Goal: Task Accomplishment & Management: Use online tool/utility

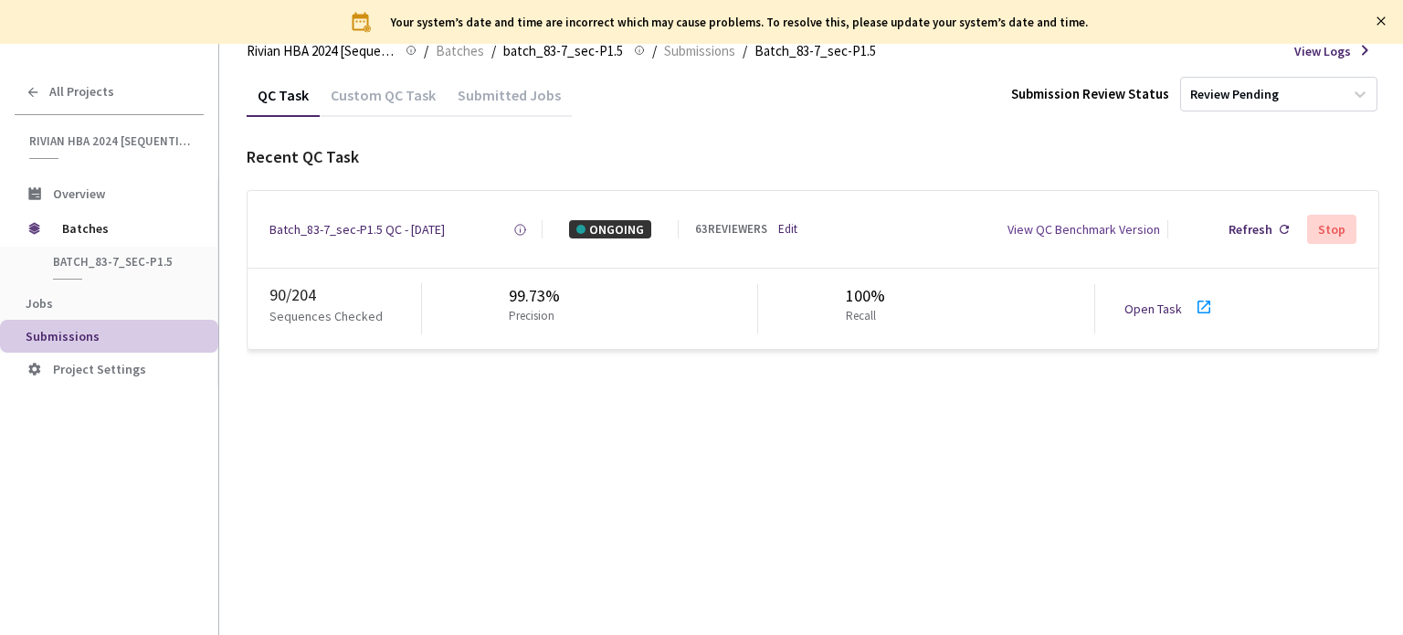
click at [1153, 307] on link "Open Task" at bounding box center [1153, 308] width 58 height 16
click at [377, 232] on div "Batch_83-7_sec-P1.5 QC - 22 Sep, 2025" at bounding box center [356, 229] width 175 height 18
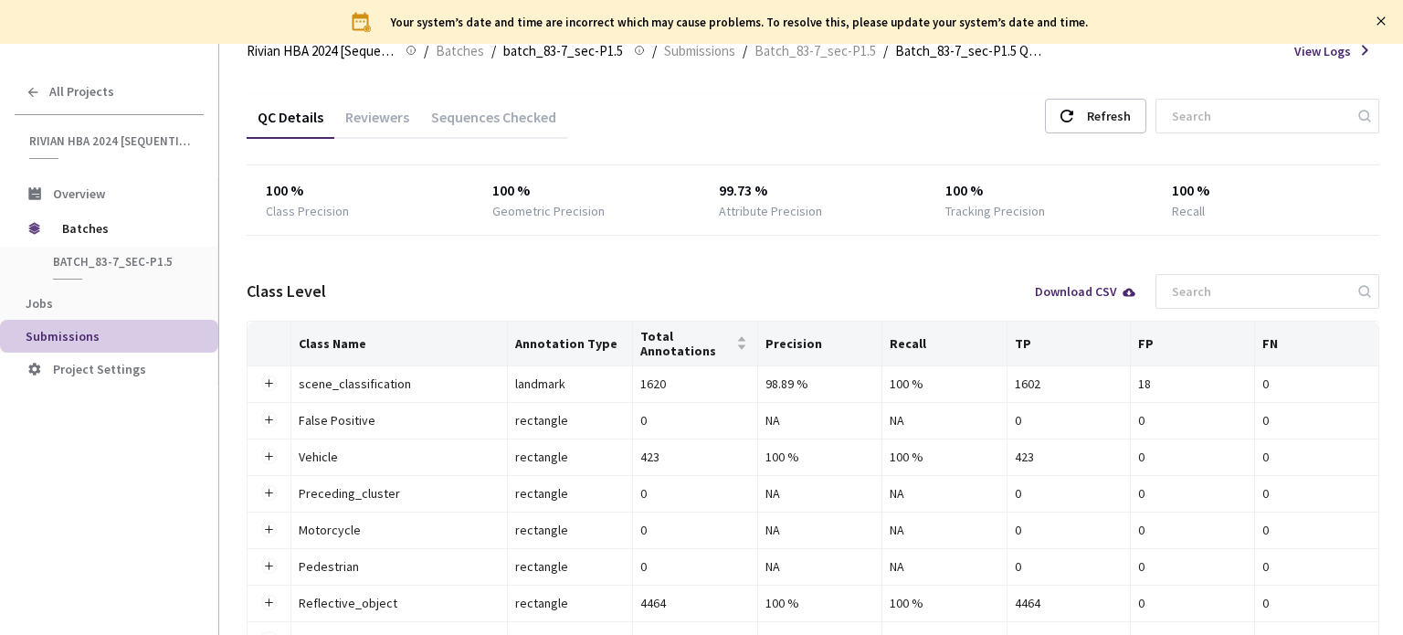
click at [393, 109] on div "Reviewers" at bounding box center [377, 123] width 86 height 31
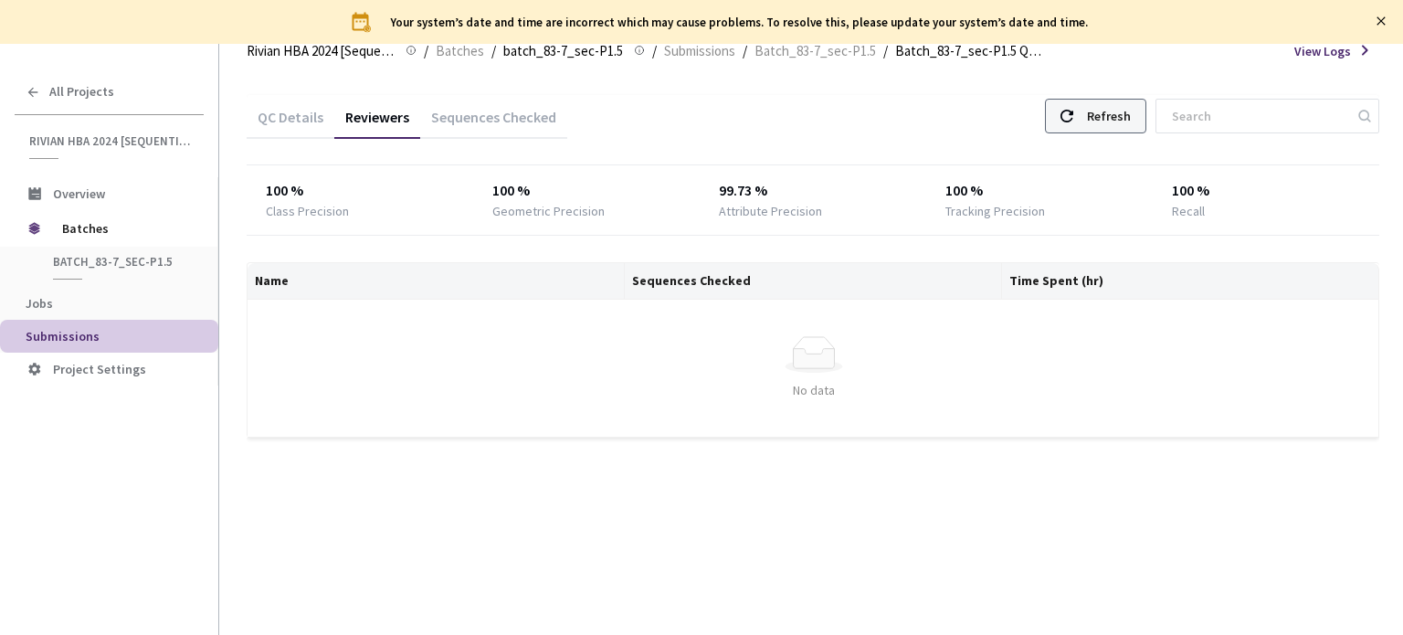
click at [1123, 120] on div "Refresh" at bounding box center [1109, 116] width 44 height 33
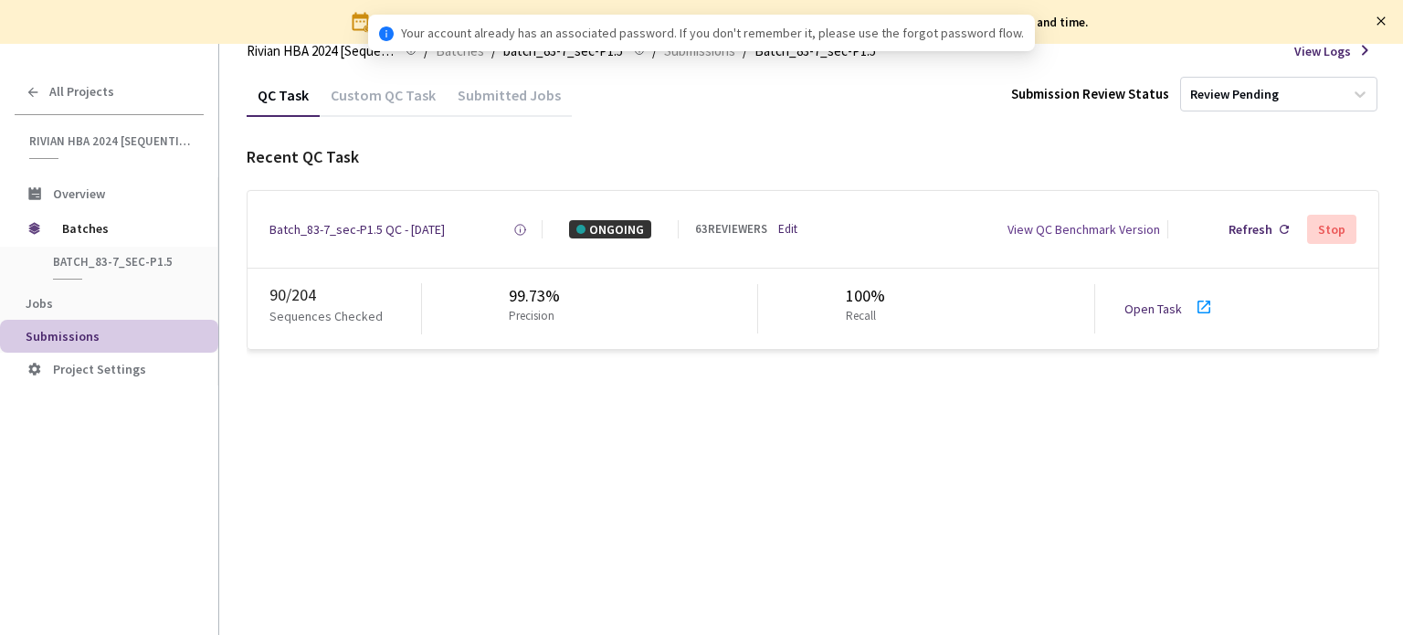
click at [1165, 310] on link "Open Task" at bounding box center [1153, 308] width 58 height 16
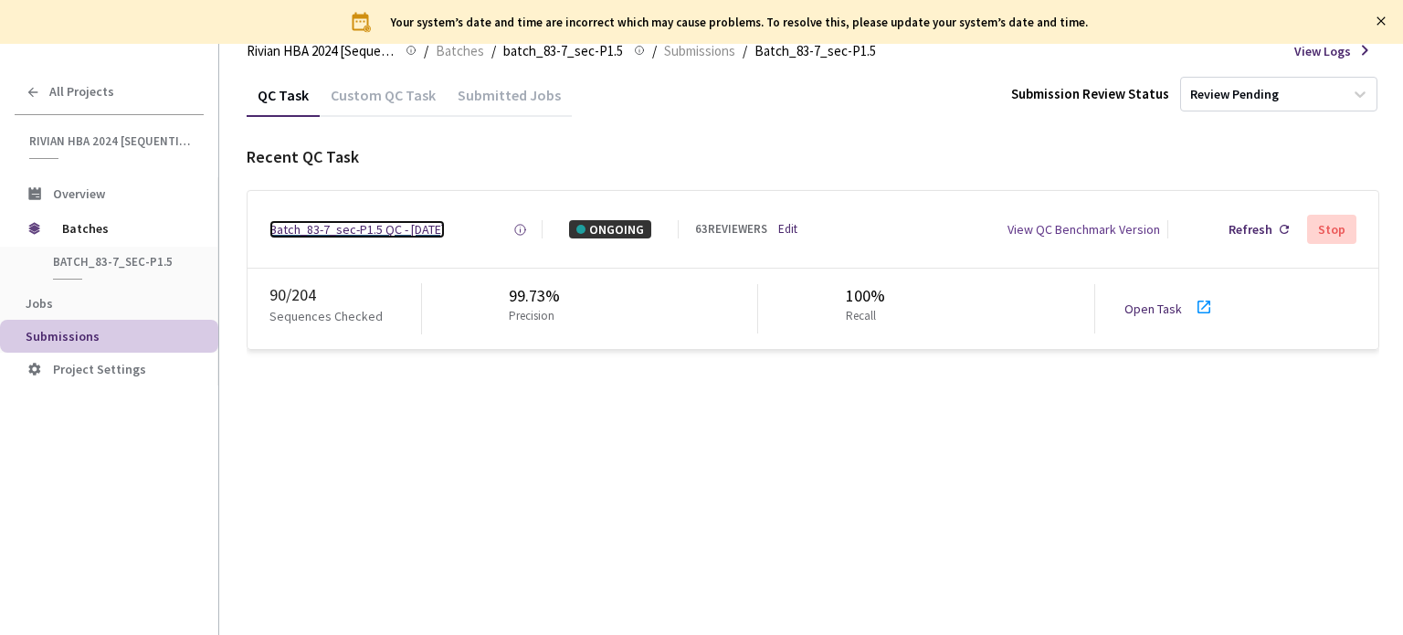
drag, startPoint x: 331, startPoint y: 227, endPoint x: 496, endPoint y: 226, distance: 165.3
click at [331, 227] on div "Batch_83-7_sec-P1.5 QC - [DATE]" at bounding box center [356, 229] width 175 height 18
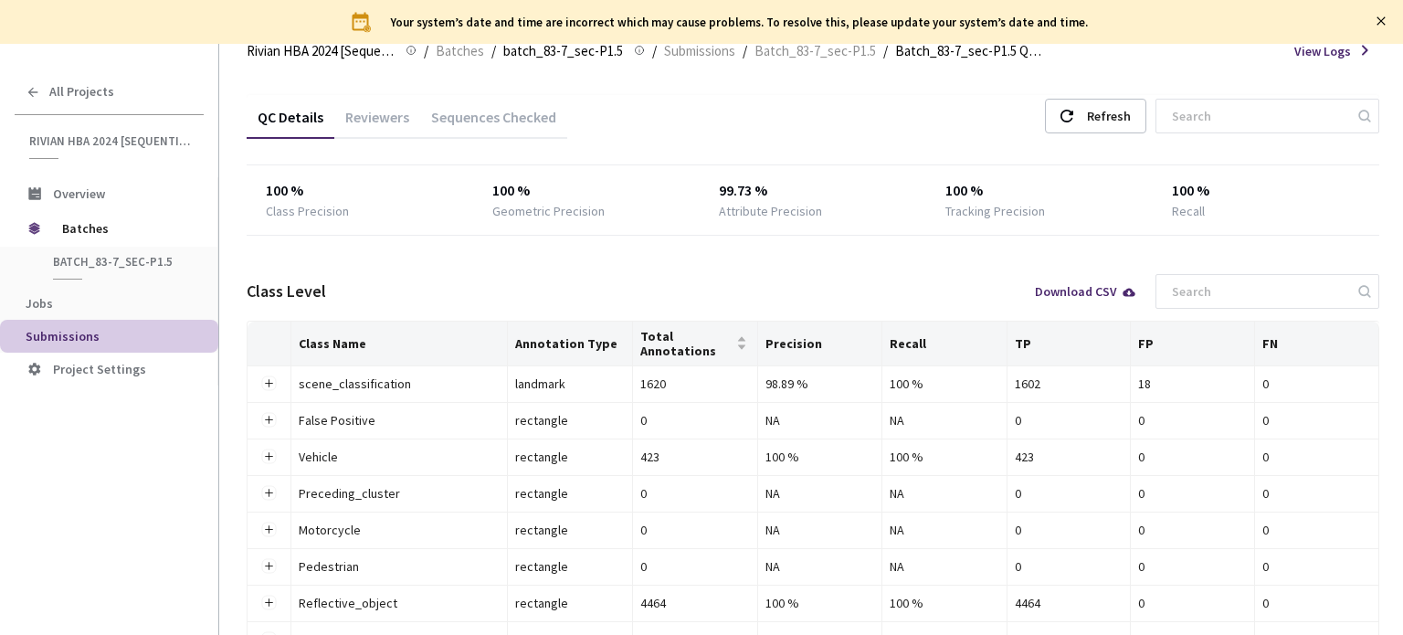
click at [377, 123] on div "Reviewers" at bounding box center [377, 123] width 86 height 31
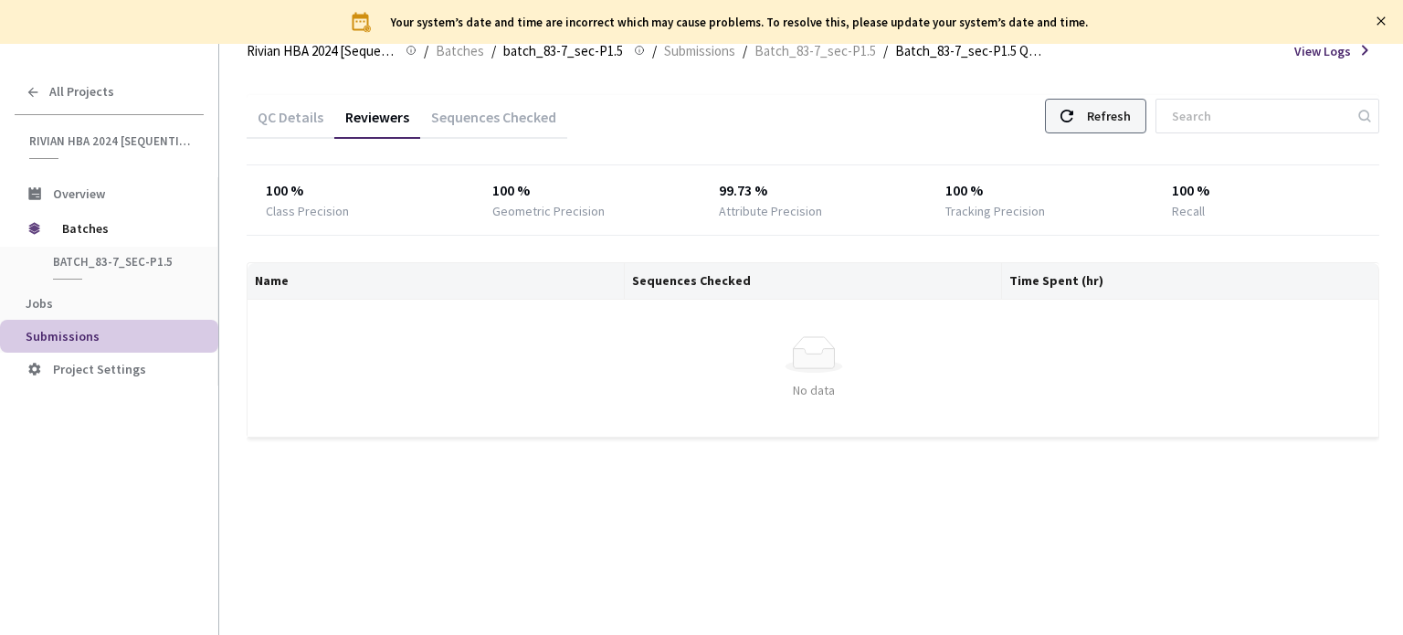
click at [1103, 117] on div "Refresh" at bounding box center [1109, 116] width 44 height 33
click at [470, 126] on div "Sequences Checked" at bounding box center [493, 123] width 147 height 31
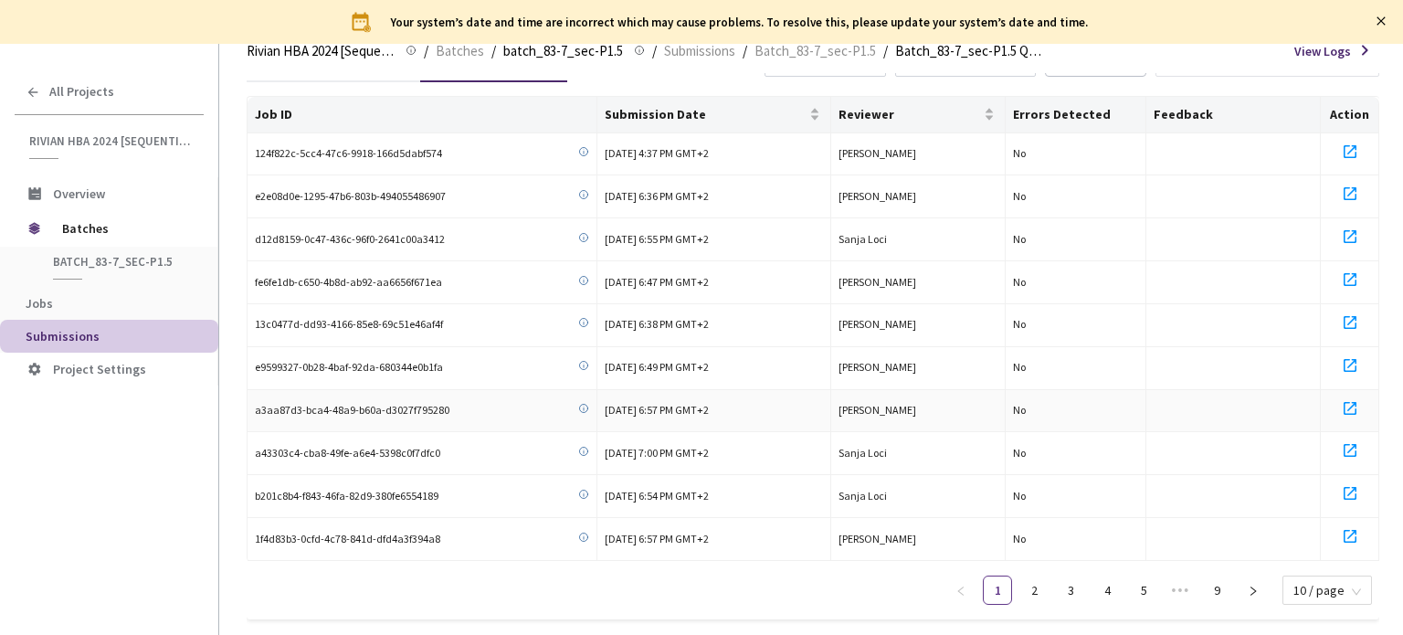
scroll to position [84, 0]
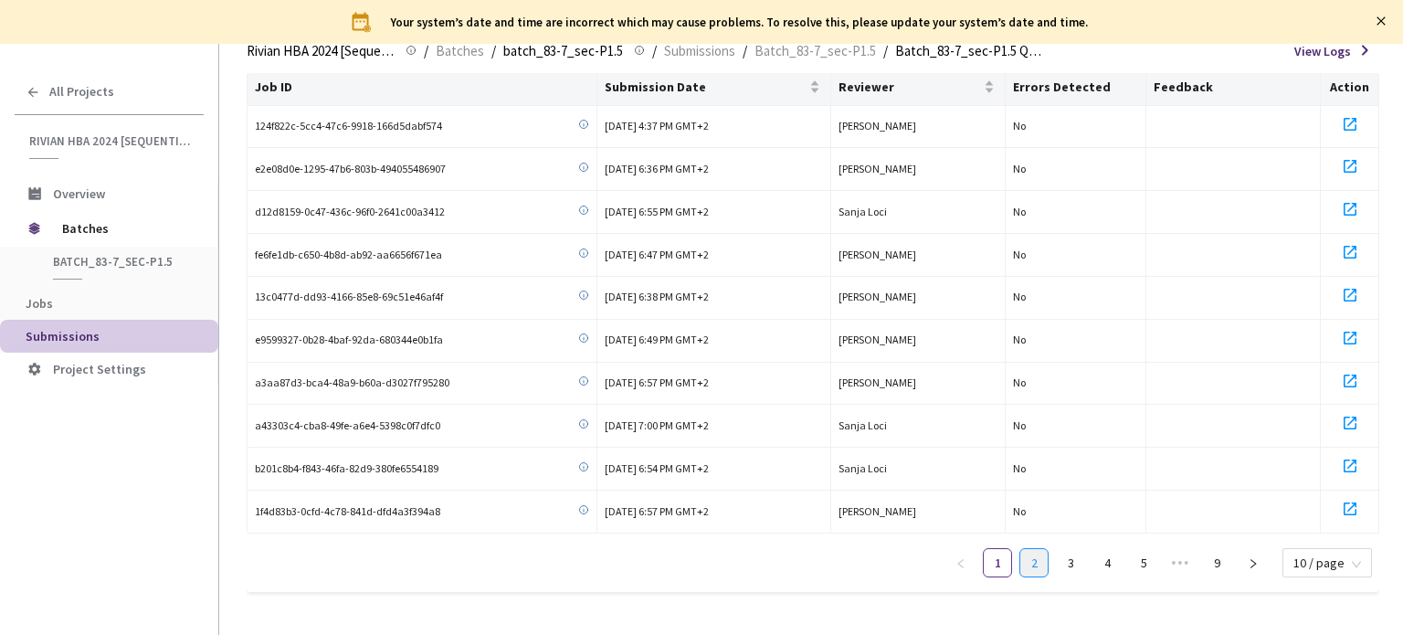
click at [1035, 557] on link "2" at bounding box center [1033, 562] width 27 height 27
click at [1070, 555] on link "3" at bounding box center [1070, 562] width 27 height 27
click at [1108, 558] on link "4" at bounding box center [1106, 562] width 27 height 27
click at [1107, 561] on link "5" at bounding box center [1106, 562] width 27 height 27
click at [1118, 563] on link "6" at bounding box center [1106, 562] width 27 height 27
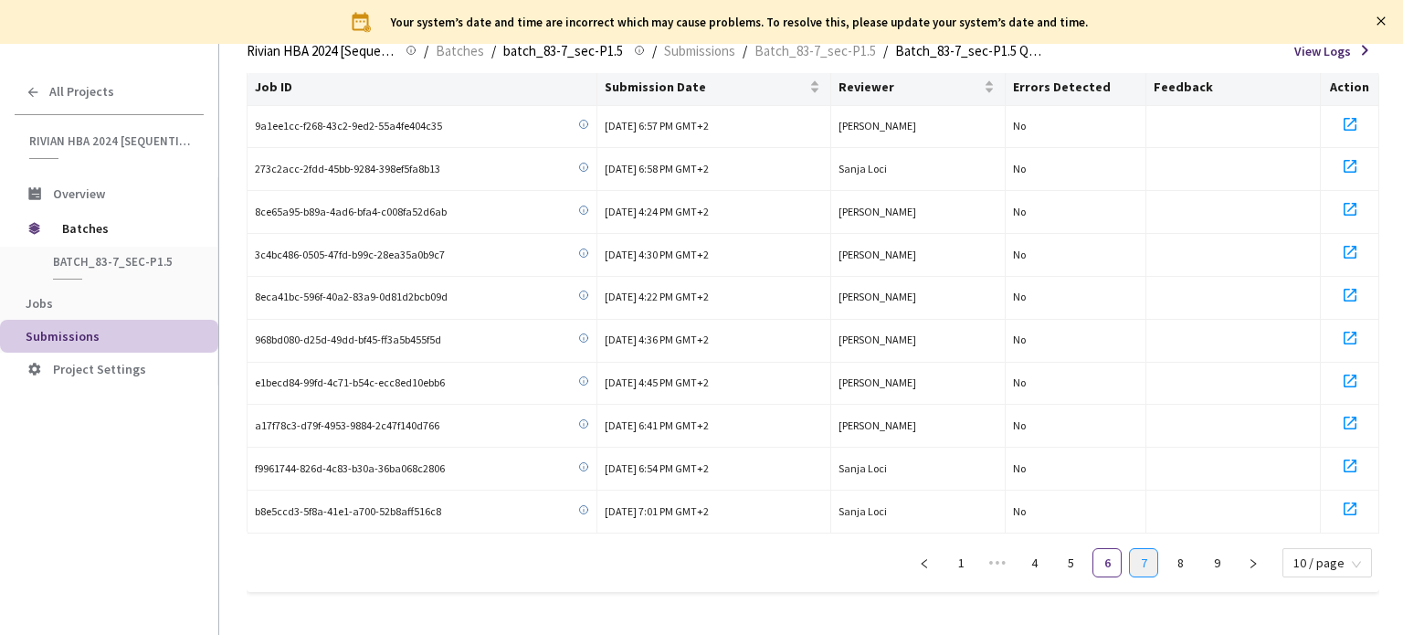
click at [1143, 559] on link "7" at bounding box center [1143, 562] width 27 height 27
click at [1173, 555] on link "8" at bounding box center [1179, 562] width 27 height 27
click at [1209, 558] on link "9" at bounding box center [1216, 562] width 27 height 27
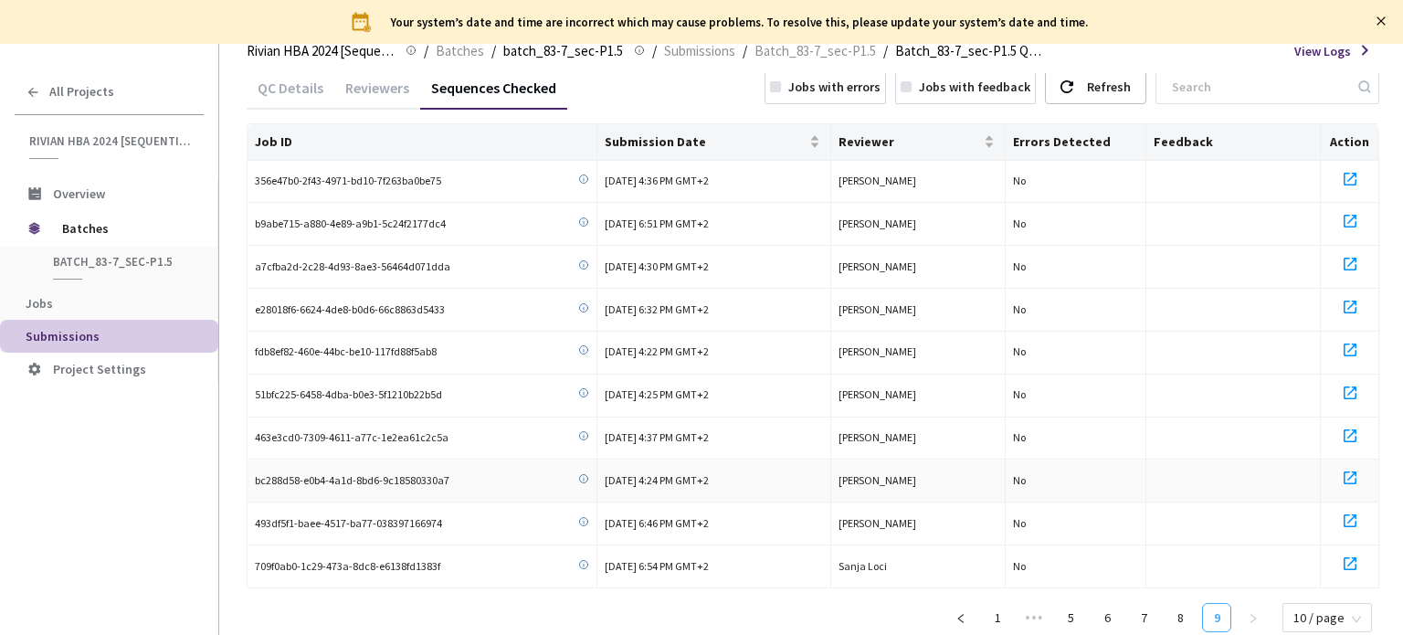
scroll to position [0, 0]
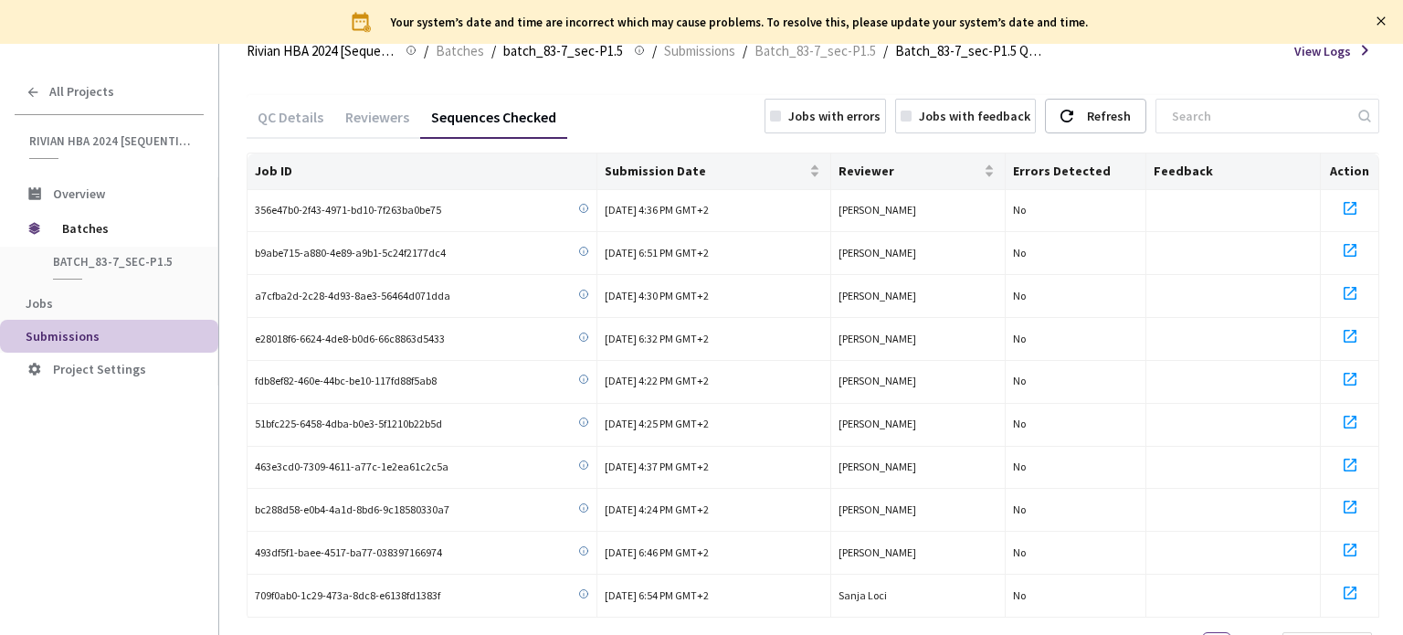
click at [380, 123] on div "Reviewers" at bounding box center [377, 123] width 86 height 31
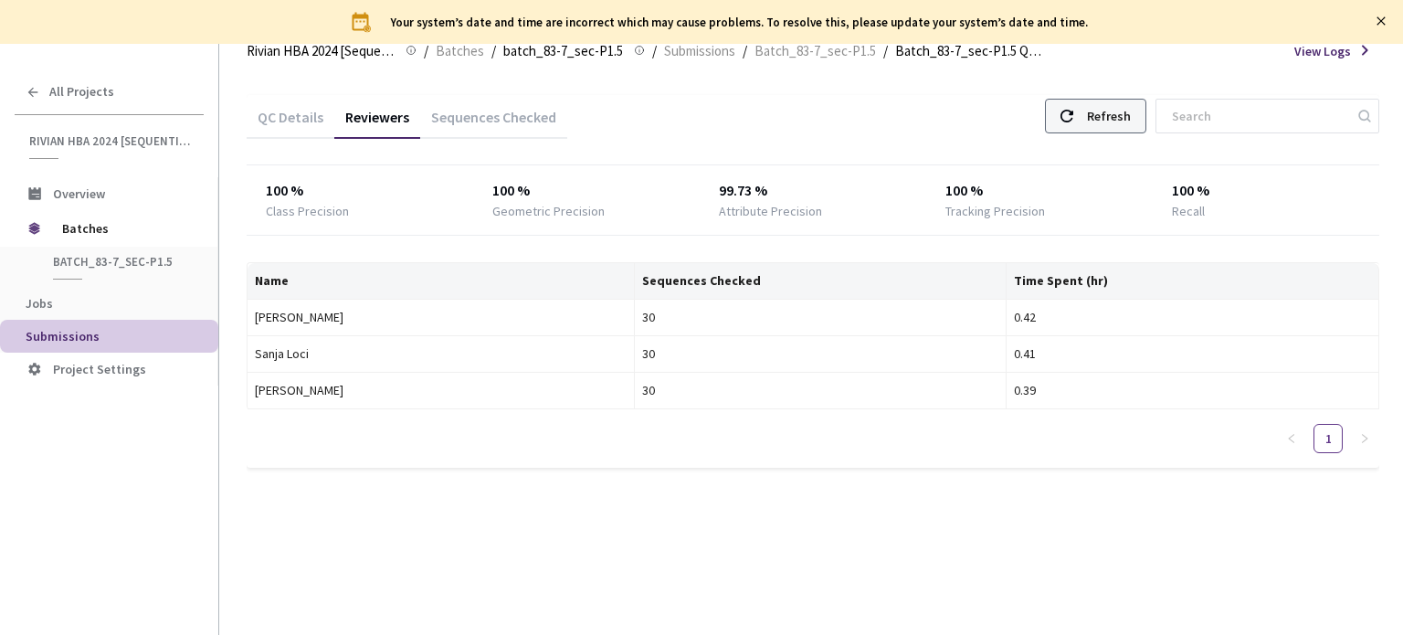
click at [1073, 110] on icon at bounding box center [1066, 116] width 13 height 13
click at [1091, 119] on div "Refresh" at bounding box center [1095, 116] width 101 height 35
click at [1118, 120] on div "Refresh" at bounding box center [1109, 116] width 44 height 33
click at [1118, 108] on div "Refresh" at bounding box center [1109, 116] width 44 height 33
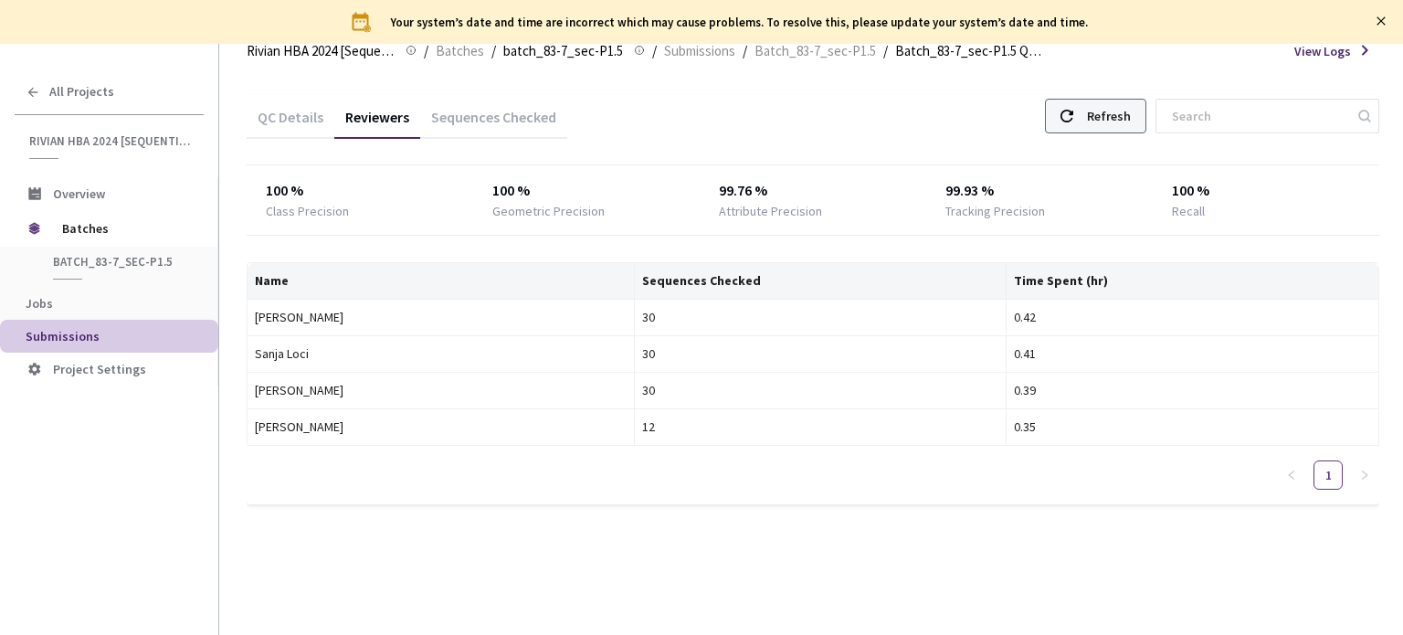
click at [1111, 127] on div "Refresh" at bounding box center [1109, 116] width 44 height 33
click at [1107, 99] on div "Refresh" at bounding box center [1095, 116] width 101 height 35
click at [1107, 104] on div "Refresh" at bounding box center [1109, 116] width 44 height 33
click at [1131, 120] on div "Refresh" at bounding box center [1109, 116] width 44 height 33
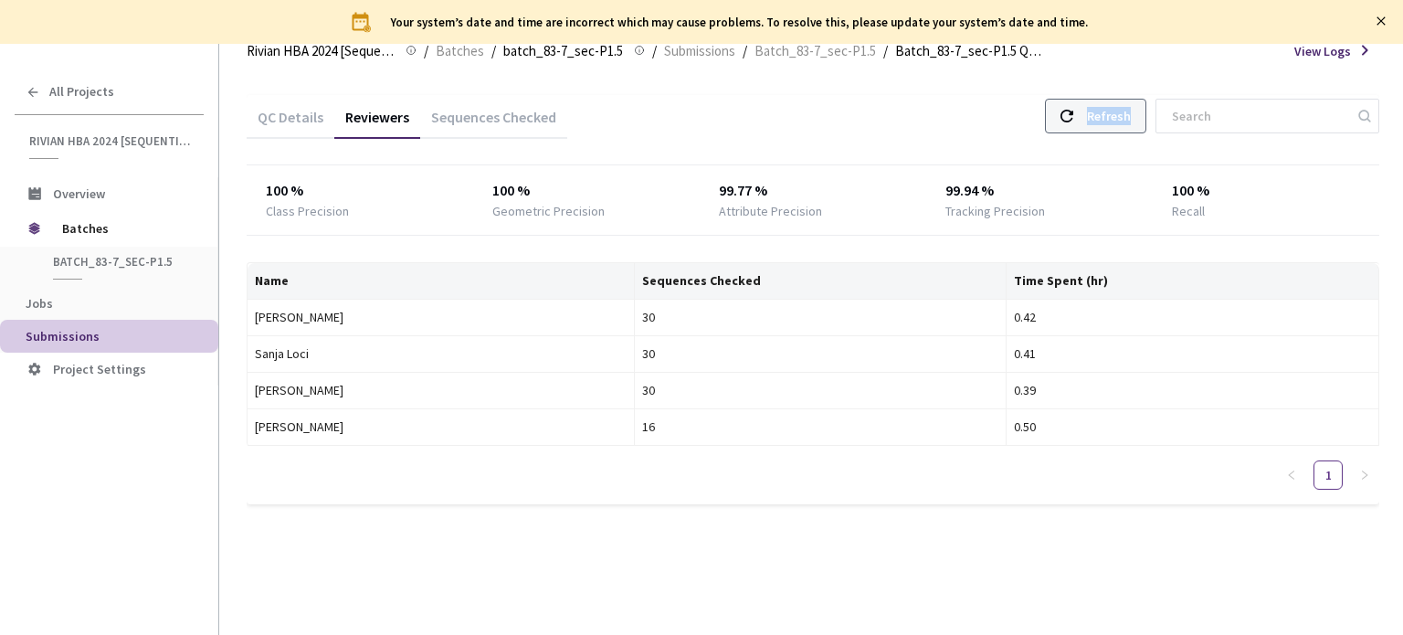
click at [1131, 120] on div "Refresh" at bounding box center [1109, 116] width 44 height 33
click at [1110, 126] on div "Refresh" at bounding box center [1109, 116] width 44 height 33
click at [1096, 111] on div "Refresh" at bounding box center [1095, 116] width 101 height 35
click at [1119, 112] on div "Refresh" at bounding box center [1109, 116] width 44 height 33
click at [1066, 121] on div "Refresh" at bounding box center [1095, 116] width 101 height 35
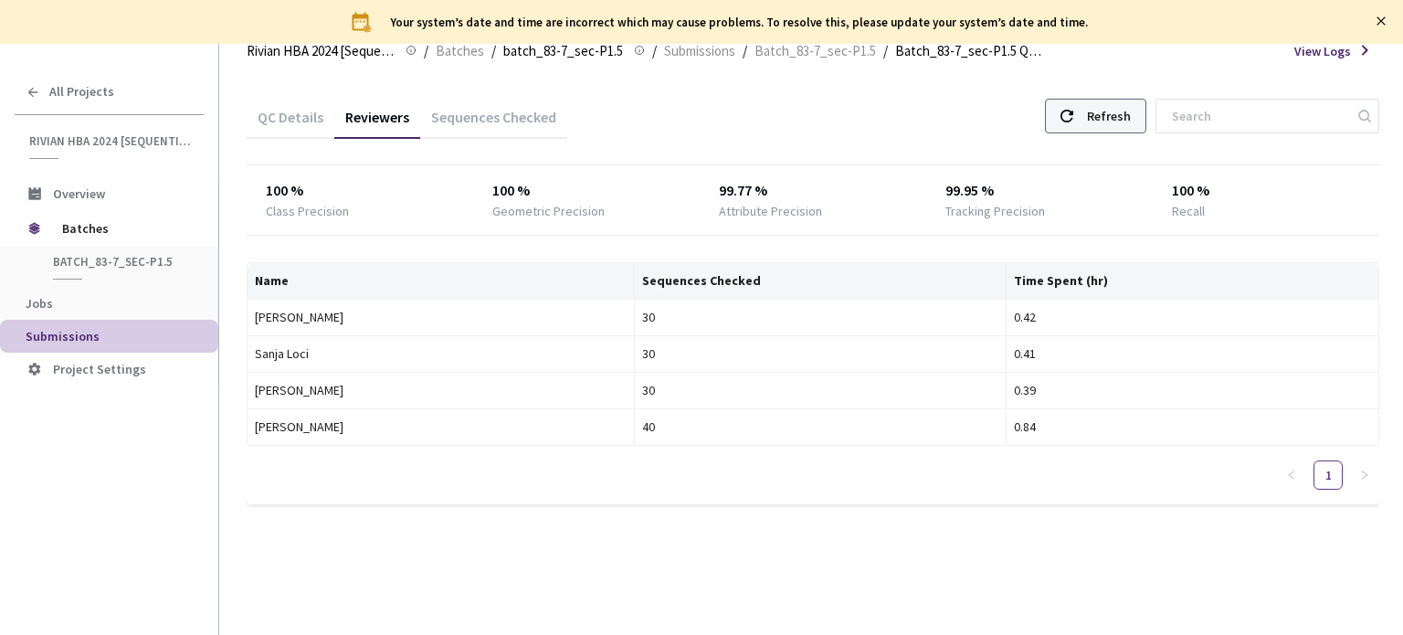
click at [1066, 121] on div "Refresh" at bounding box center [1095, 116] width 101 height 35
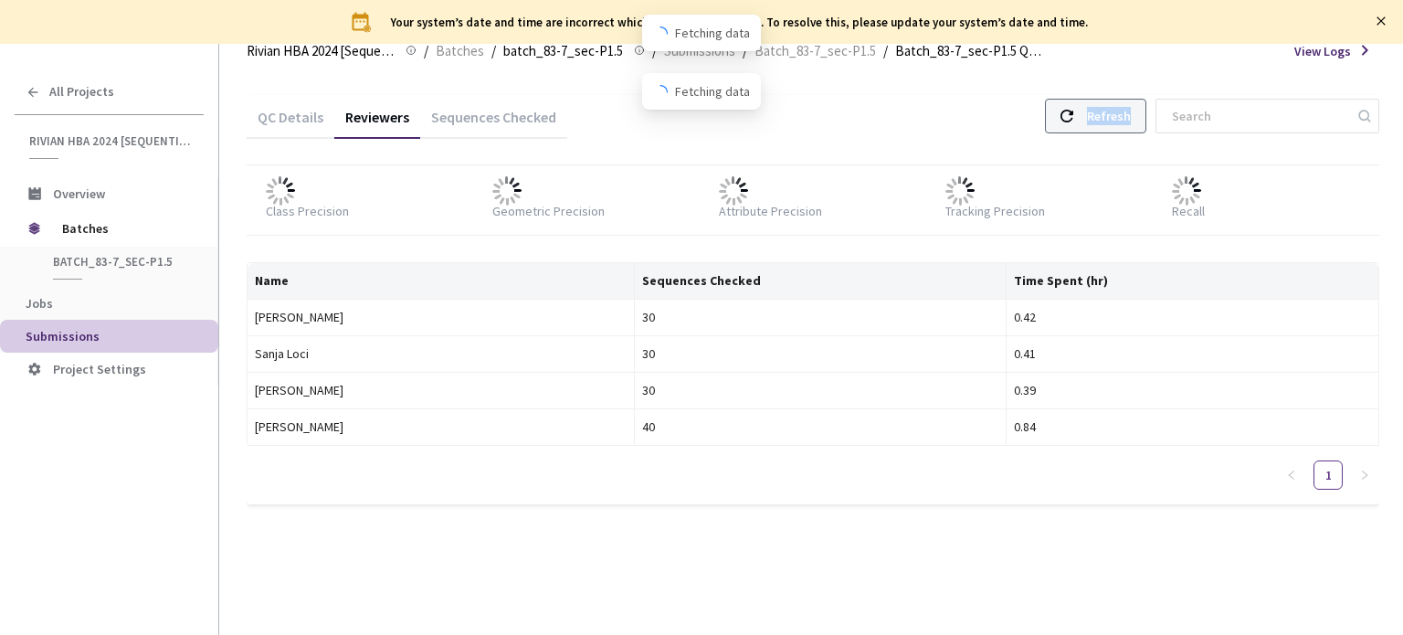
click at [1066, 121] on div "Refresh" at bounding box center [1095, 116] width 101 height 35
click at [1117, 121] on div "Refresh" at bounding box center [1109, 116] width 44 height 33
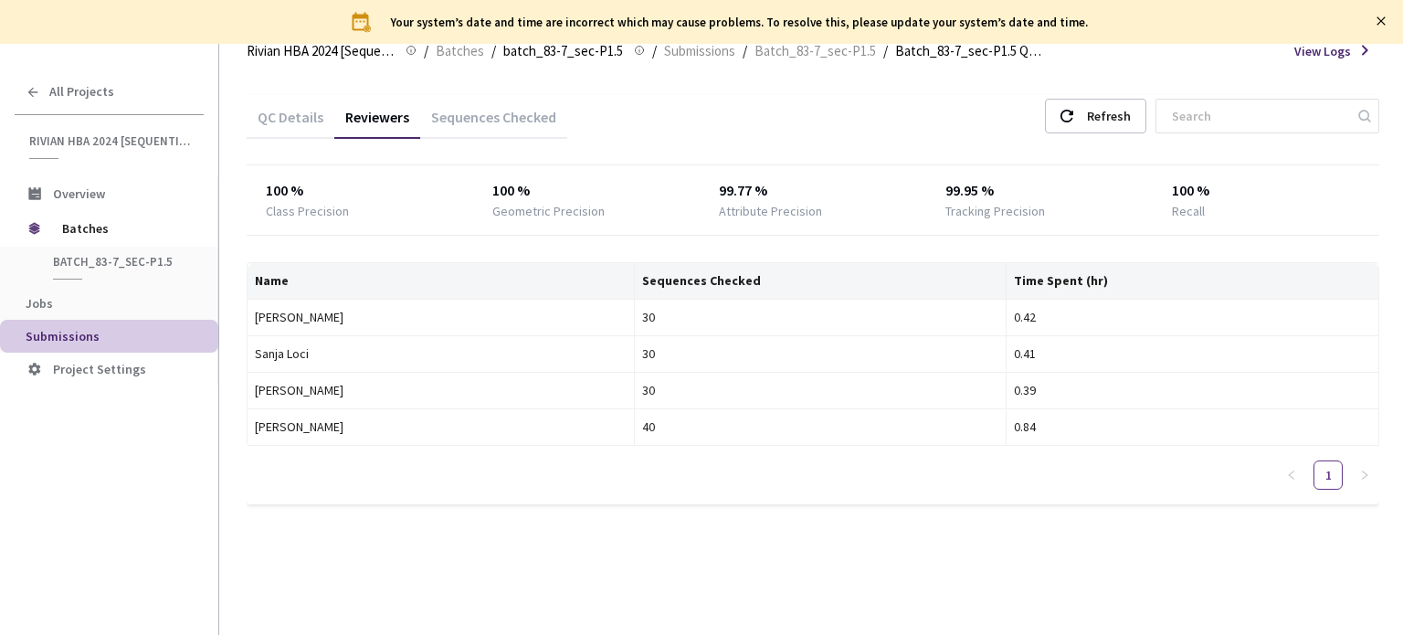
click at [1078, 137] on div "QC Details Reviewers Sequences Checked Refresh" at bounding box center [813, 118] width 1132 height 47
click at [1073, 121] on icon at bounding box center [1066, 116] width 13 height 13
